Goal: Task Accomplishment & Management: Manage account settings

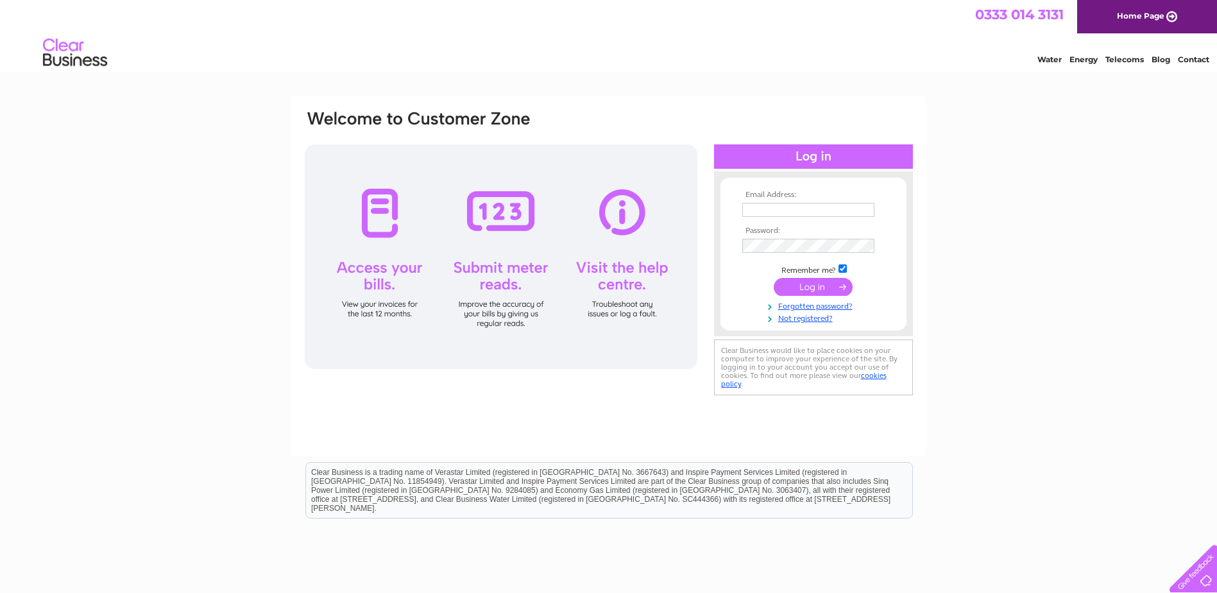
type input "[EMAIL_ADDRESS][DOMAIN_NAME]"
click at [808, 289] on input "submit" at bounding box center [813, 287] width 79 height 18
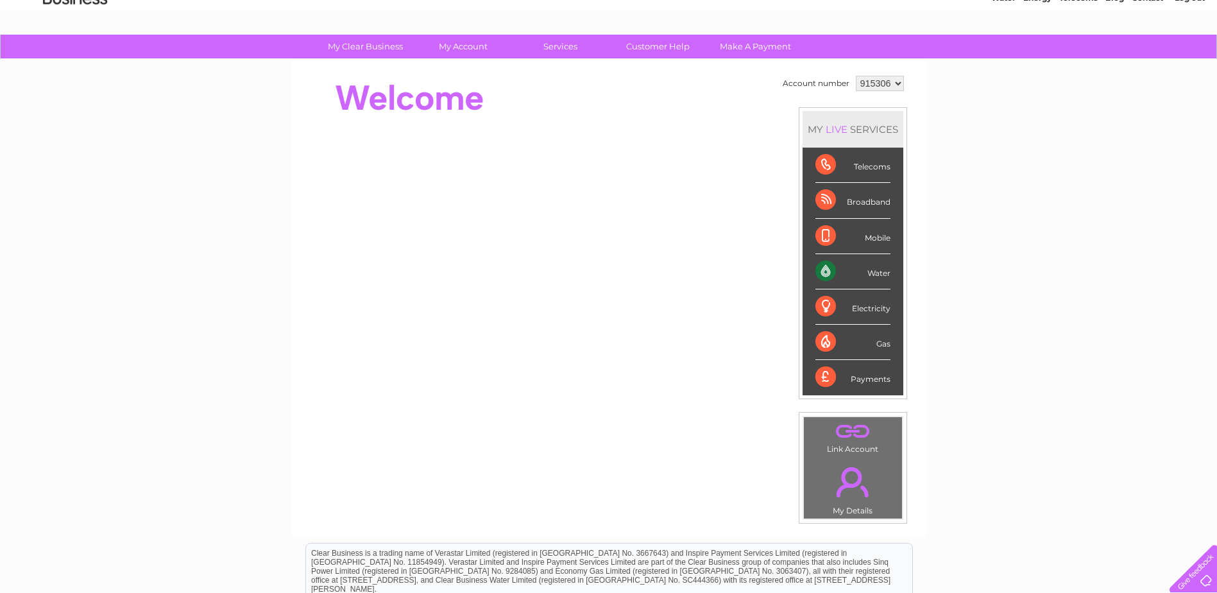
scroll to position [42, 0]
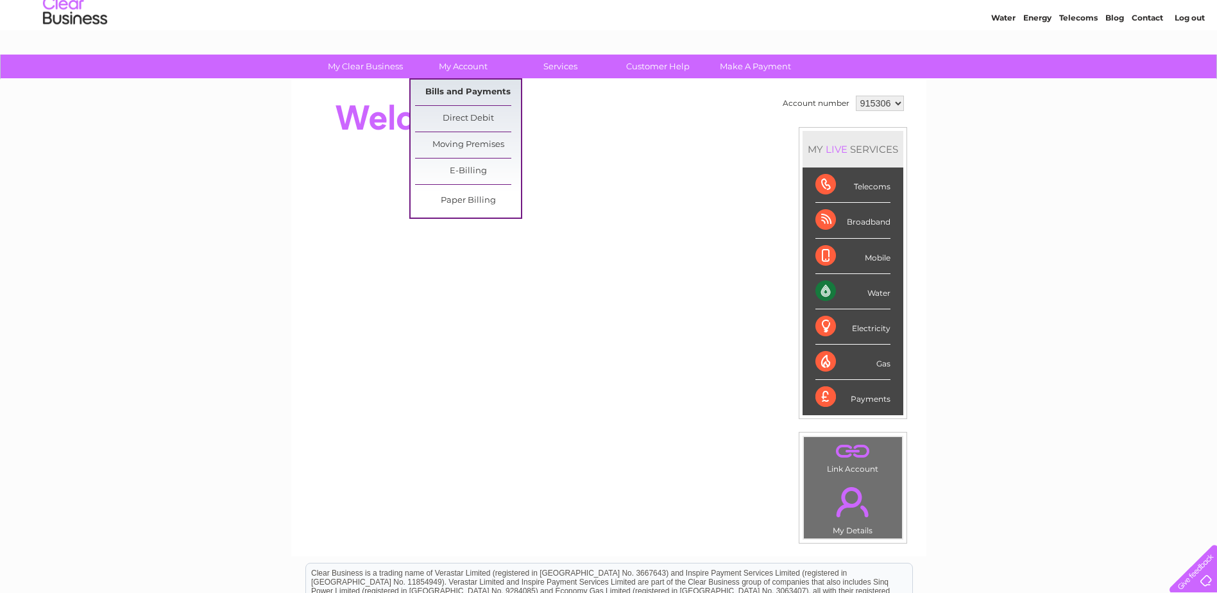
click at [470, 93] on link "Bills and Payments" at bounding box center [468, 93] width 106 height 26
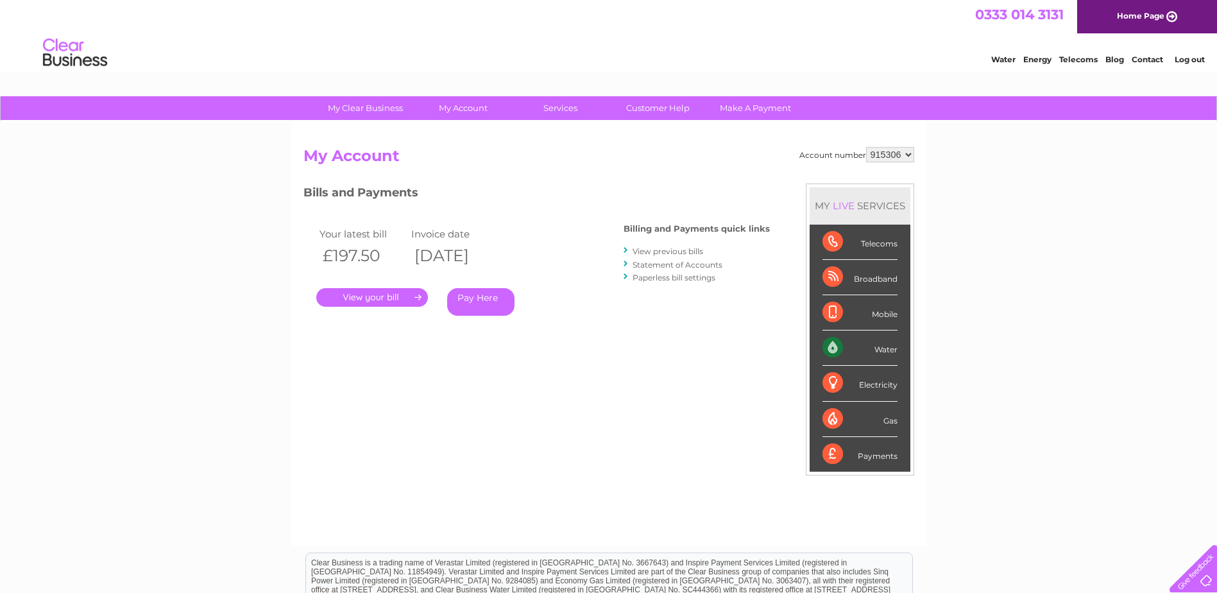
click at [359, 297] on link "." at bounding box center [372, 297] width 112 height 19
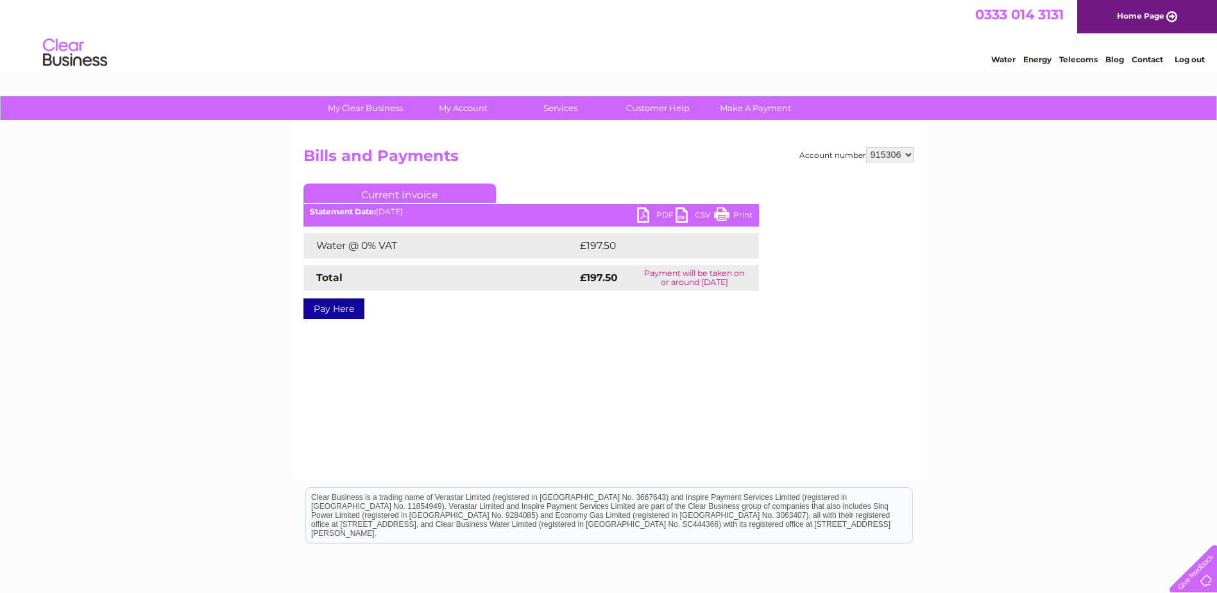
click at [661, 211] on link "PDF" at bounding box center [656, 216] width 38 height 19
